Goal: Task Accomplishment & Management: Manage account settings

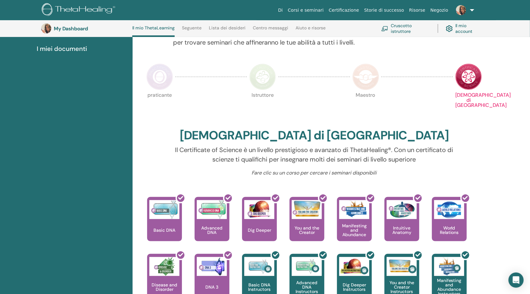
scroll to position [107, 0]
click at [368, 81] on img at bounding box center [365, 76] width 27 height 27
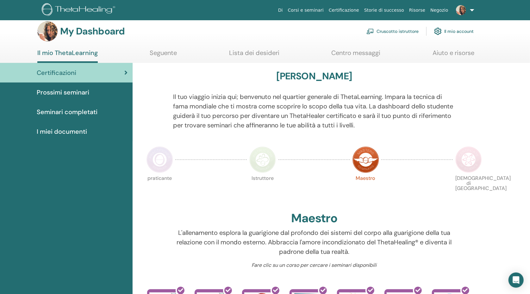
scroll to position [5, 0]
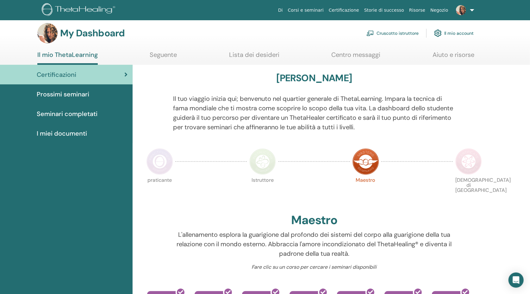
click at [260, 161] on img at bounding box center [262, 161] width 27 height 27
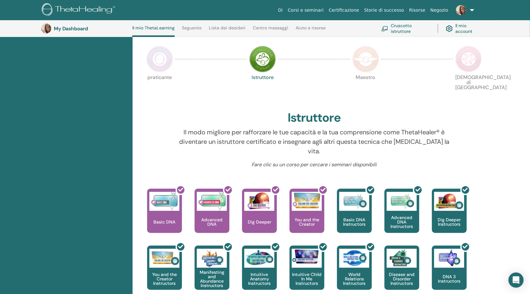
scroll to position [126, 0]
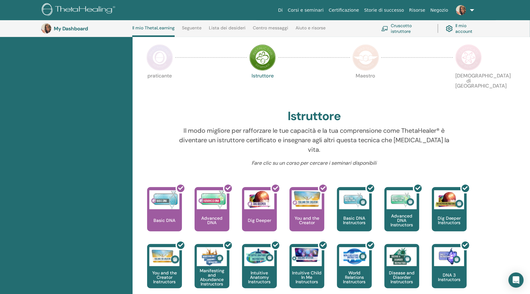
click at [164, 56] on img at bounding box center [159, 57] width 27 height 27
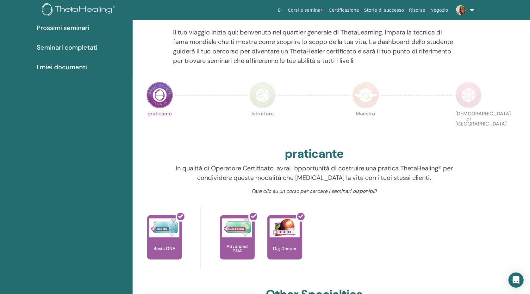
scroll to position [24, 0]
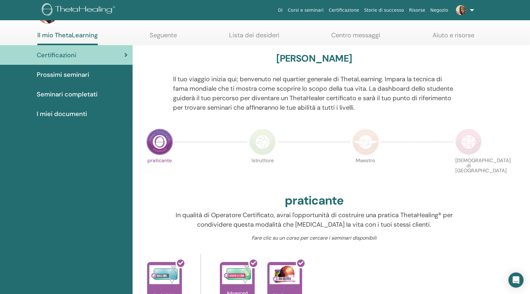
click at [465, 143] on img at bounding box center [468, 142] width 27 height 27
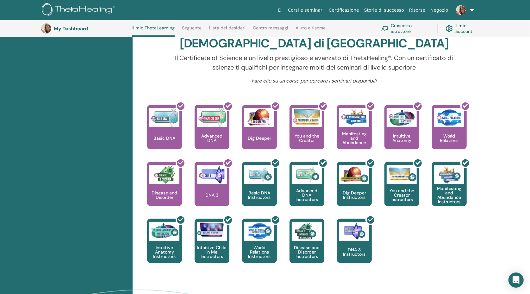
scroll to position [187, 0]
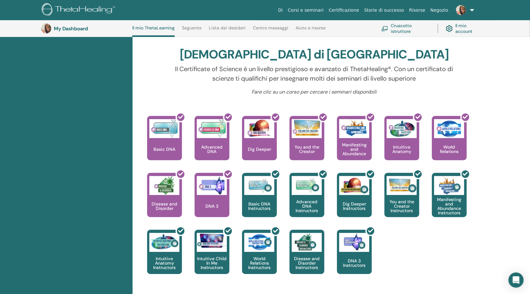
click at [463, 30] on link "Il mio account" at bounding box center [464, 29] width 37 height 14
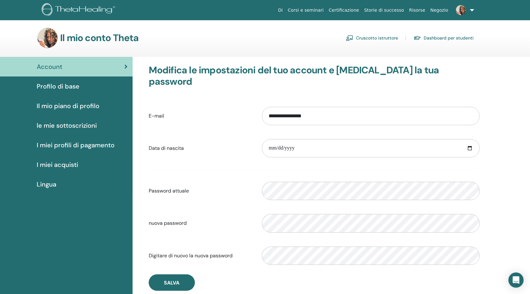
click at [43, 69] on span "Account" at bounding box center [50, 66] width 26 height 9
click at [48, 86] on span "Profilo di base" at bounding box center [58, 86] width 43 height 9
